Goal: Task Accomplishment & Management: Use online tool/utility

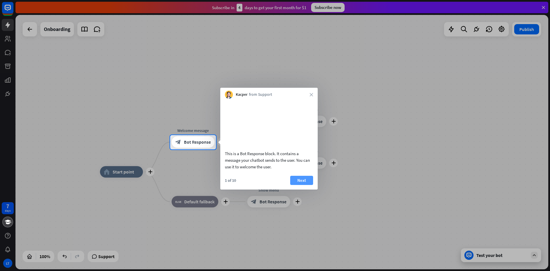
click at [306, 185] on button "Next" at bounding box center [301, 179] width 23 height 9
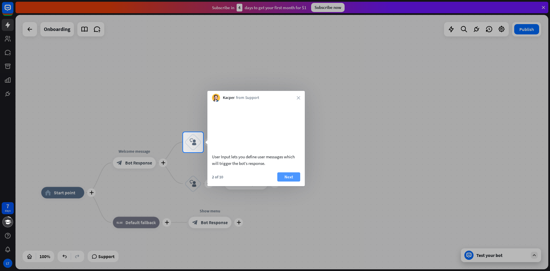
click at [289, 181] on button "Next" at bounding box center [288, 176] width 23 height 9
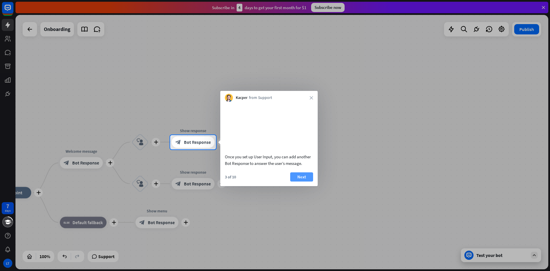
click at [295, 181] on button "Next" at bounding box center [301, 176] width 23 height 9
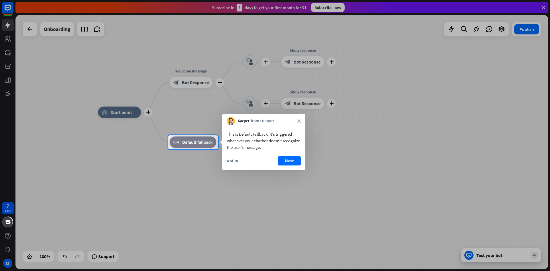
click at [294, 160] on button "Next" at bounding box center [289, 160] width 23 height 9
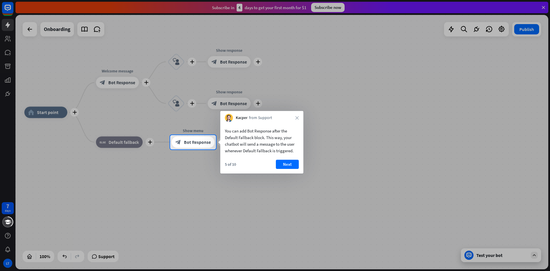
click at [295, 164] on button "Next" at bounding box center [287, 163] width 23 height 9
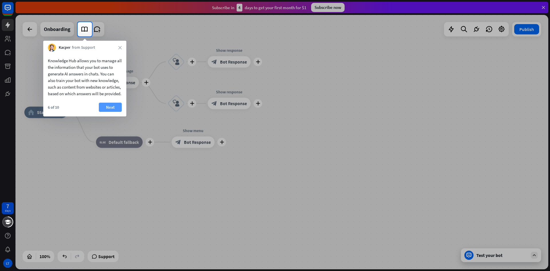
click at [113, 111] on button "Next" at bounding box center [110, 106] width 23 height 9
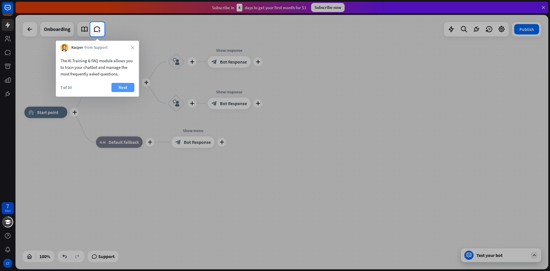
click at [123, 85] on button "Next" at bounding box center [122, 87] width 23 height 9
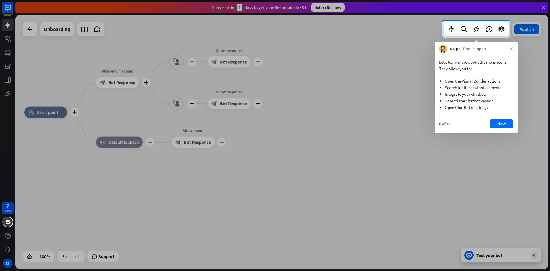
click at [501, 124] on button "Next" at bounding box center [501, 123] width 23 height 9
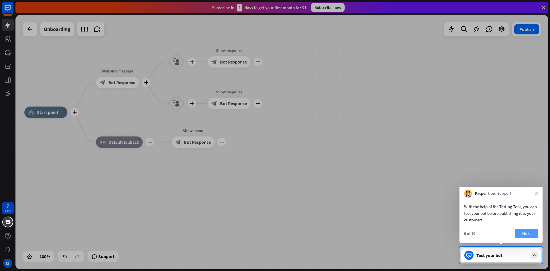
click at [520, 231] on button "Next" at bounding box center [526, 232] width 23 height 9
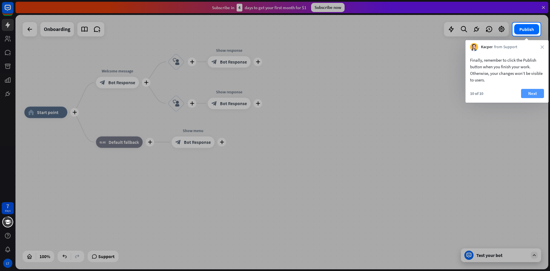
click at [526, 91] on button "Next" at bounding box center [532, 93] width 23 height 9
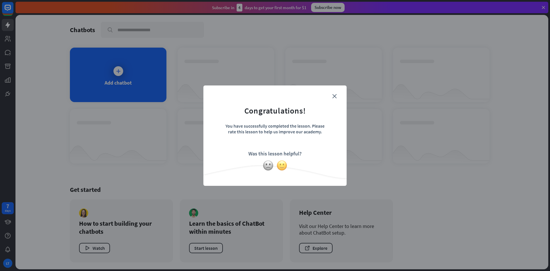
click at [279, 164] on img at bounding box center [281, 165] width 11 height 11
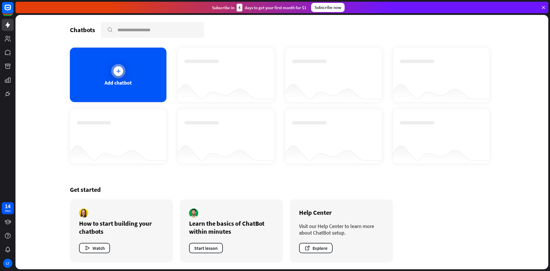
click at [121, 67] on div at bounding box center [118, 71] width 10 height 10
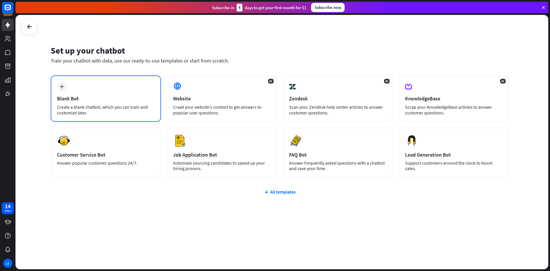
click at [70, 87] on div "plus Blank Bot Create a blank chatbot, which you can train and customize later." at bounding box center [106, 98] width 110 height 46
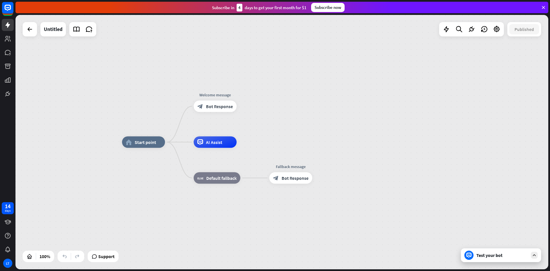
click at [474, 259] on div "Test your bot" at bounding box center [501, 255] width 80 height 14
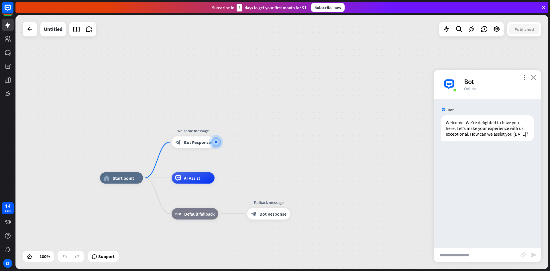
click at [531, 78] on icon "close" at bounding box center [533, 76] width 6 height 5
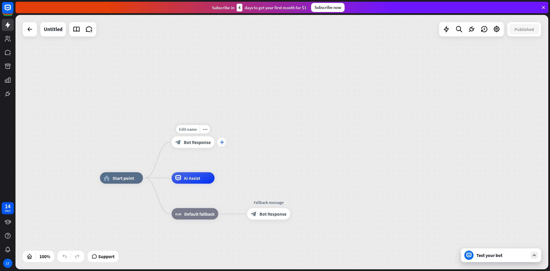
click at [222, 141] on icon "plus" at bounding box center [222, 142] width 4 height 4
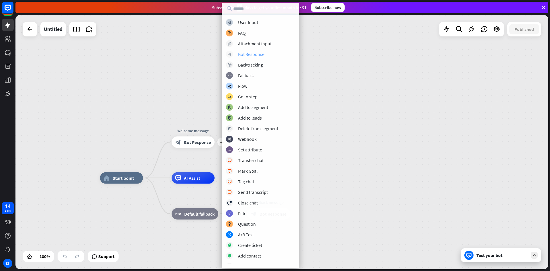
click at [248, 55] on div "Bot Response" at bounding box center [251, 54] width 26 height 6
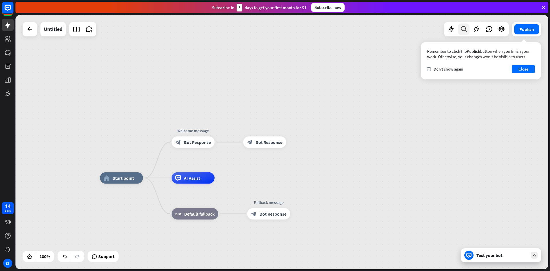
click at [461, 32] on icon at bounding box center [464, 28] width 8 height 7
click at [450, 27] on icon at bounding box center [450, 28] width 7 height 7
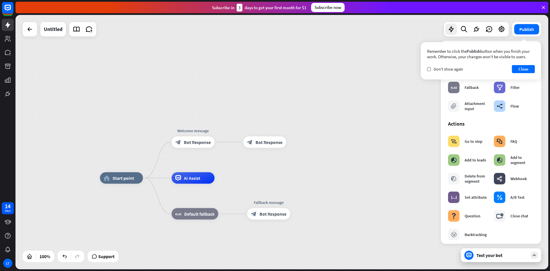
click at [308, 130] on div "home_2 Start point Welcome message block_bot_response Bot Response Edit name mo…" at bounding box center [281, 142] width 533 height 254
drag, startPoint x: 438, startPoint y: 86, endPoint x: 483, endPoint y: 48, distance: 58.8
click at [458, 72] on div "home_2 Start point Welcome message block_bot_response Bot Response block_bot_re…" at bounding box center [281, 142] width 533 height 254
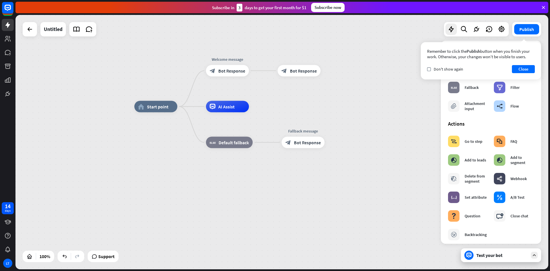
drag, startPoint x: 357, startPoint y: 124, endPoint x: 252, endPoint y: 88, distance: 111.1
click at [350, 81] on div "home_2 Start point Welcome message block_bot_response Bot Response block_bot_re…" at bounding box center [281, 142] width 533 height 254
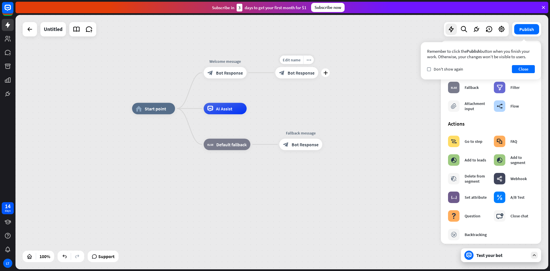
click at [318, 78] on div "Edit name more_horiz plus block_bot_response Bot Response" at bounding box center [296, 72] width 43 height 11
click at [324, 76] on div "plus" at bounding box center [325, 72] width 9 height 9
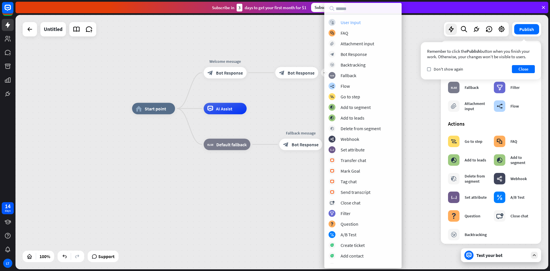
click at [347, 25] on div "User Input" at bounding box center [350, 22] width 20 height 6
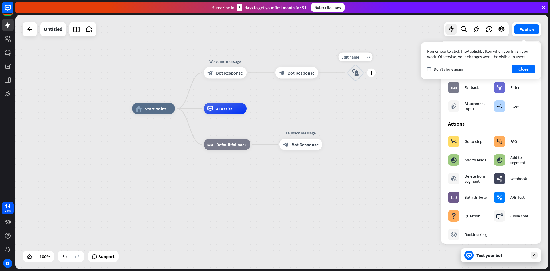
click at [362, 75] on div "block_user_input" at bounding box center [355, 72] width 17 height 17
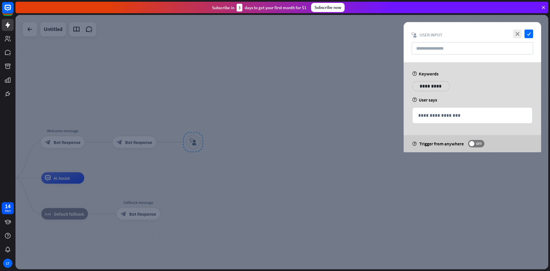
click at [444, 81] on div "**********" at bounding box center [431, 86] width 38 height 10
click at [432, 88] on p "**********" at bounding box center [430, 85] width 29 height 7
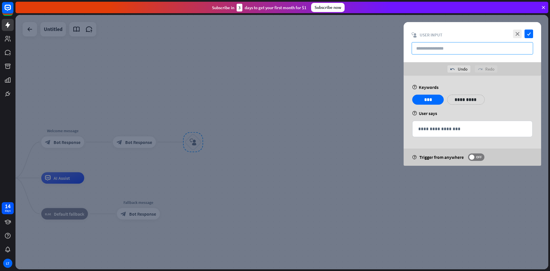
click at [494, 46] on input "text" at bounding box center [471, 48] width 121 height 12
click at [519, 31] on icon "close" at bounding box center [517, 33] width 9 height 9
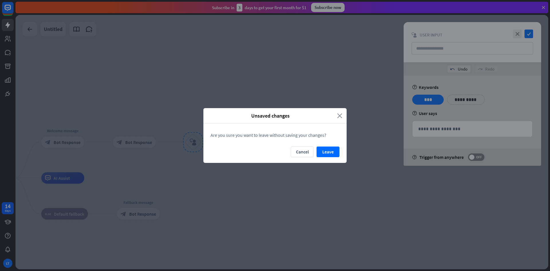
click at [339, 114] on icon "close" at bounding box center [339, 115] width 5 height 7
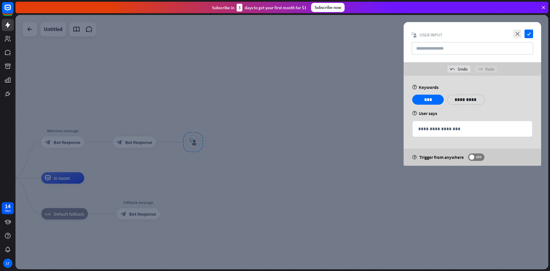
click at [189, 111] on div at bounding box center [281, 142] width 533 height 254
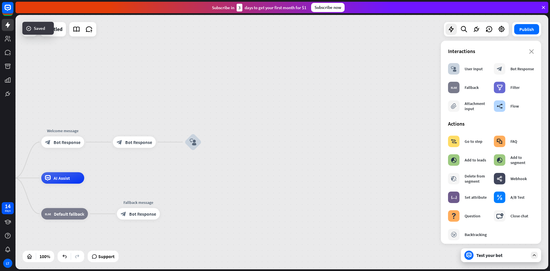
drag, startPoint x: 193, startPoint y: 71, endPoint x: 210, endPoint y: 72, distance: 17.2
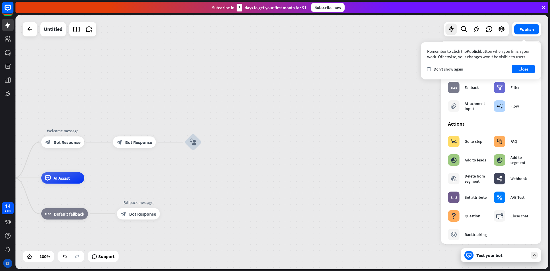
click at [9, 265] on div "LT" at bounding box center [7, 262] width 9 height 9
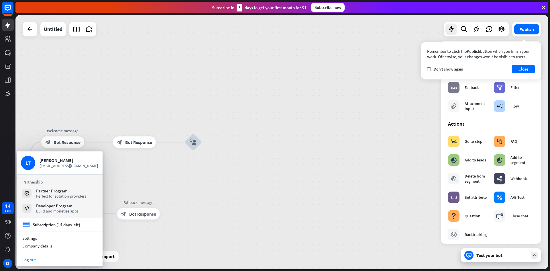
click at [33, 260] on link "Log out" at bounding box center [60, 259] width 86 height 8
